Goal: Find specific page/section: Find specific page/section

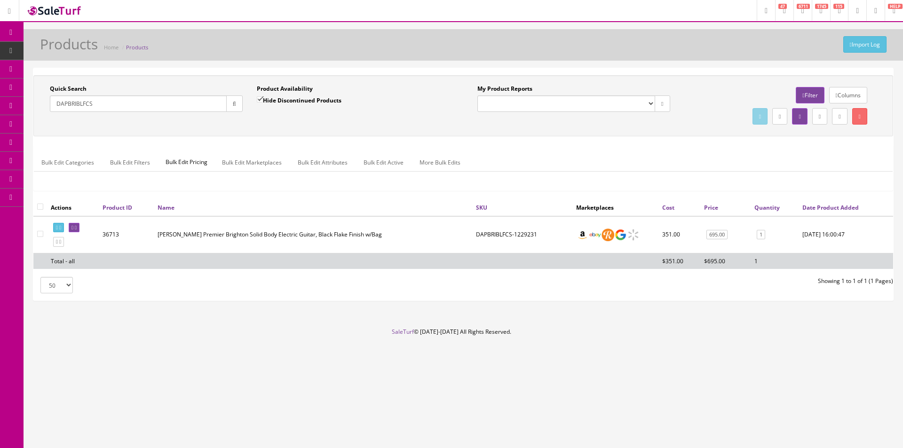
click at [208, 106] on input "DAPBRIBLFCS" at bounding box center [138, 103] width 177 height 16
paste input "ISJ2108348"
click at [243, 99] on div "Quick Search ISJ2108348 Date From" at bounding box center [146, 102] width 207 height 34
click at [237, 104] on button "button" at bounding box center [234, 103] width 16 height 16
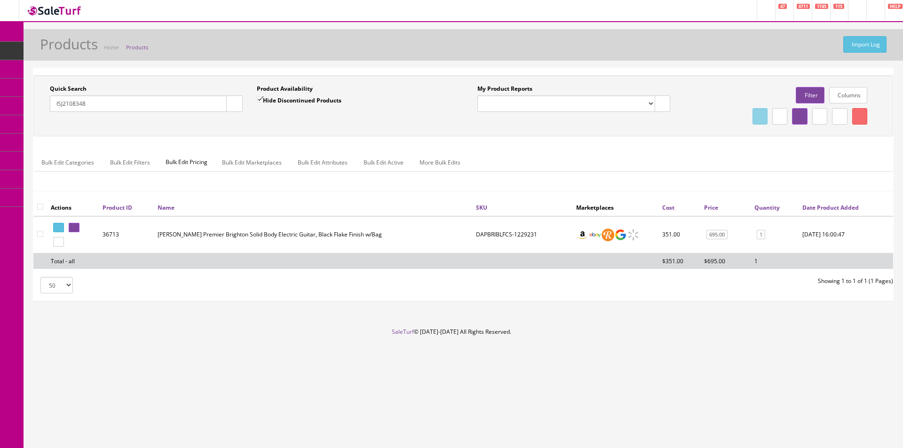
click at [277, 127] on div "Quick Search ISJ2108348 Date From Product Availability Hide Discontinued Produc…" at bounding box center [463, 106] width 855 height 42
click at [171, 102] on input "ISJ2108348" at bounding box center [138, 103] width 177 height 16
paste input "A24110277"
type input "A24110277"
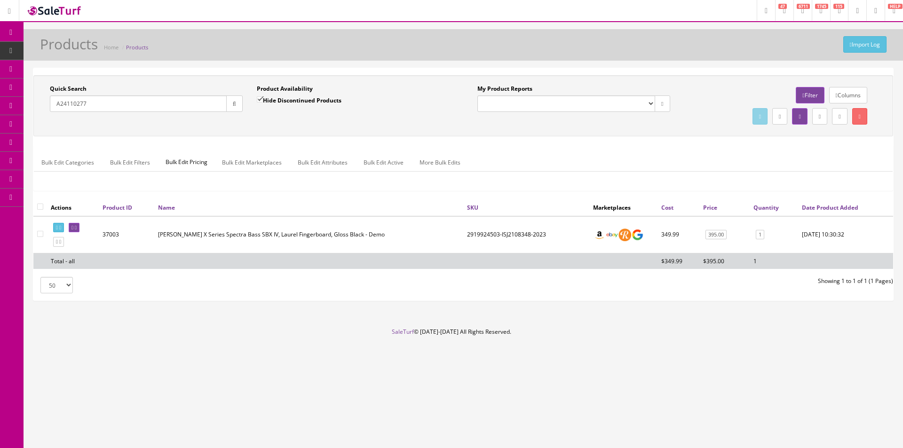
click at [229, 101] on button "button" at bounding box center [234, 103] width 16 height 16
click at [233, 120] on div "Quick Search A24110277 Date From Product Availability Hide Discontinued Product…" at bounding box center [463, 106] width 855 height 42
click at [854, 349] on footer "SaleTurf © [DATE]-[DATE] All Rights Reserved." at bounding box center [451, 351] width 903 height 47
